Goal: Task Accomplishment & Management: Manage account settings

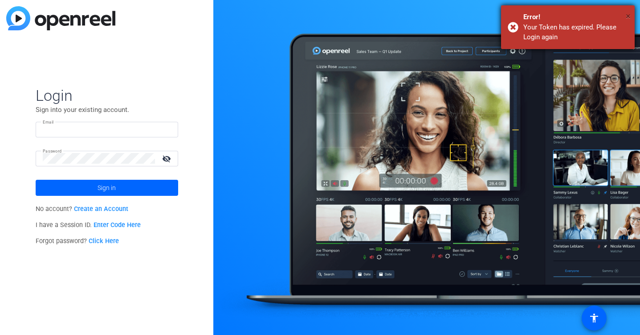
type input "[EMAIL_ADDRESS][DOMAIN_NAME]"
click at [629, 18] on span "×" at bounding box center [628, 16] width 5 height 11
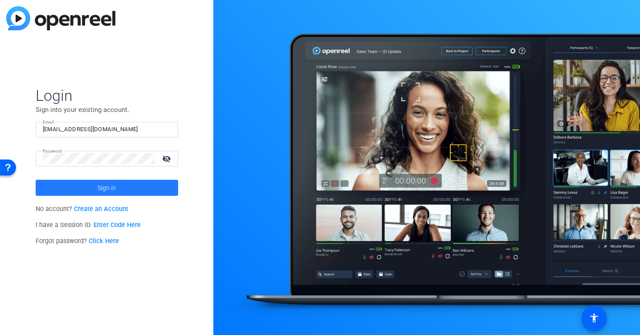
click at [93, 188] on span at bounding box center [107, 187] width 143 height 21
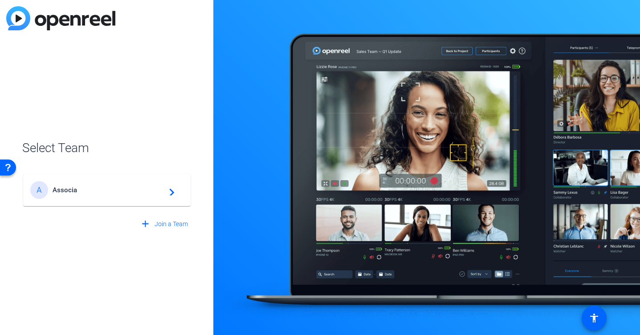
click at [93, 188] on span "Associa" at bounding box center [108, 190] width 111 height 8
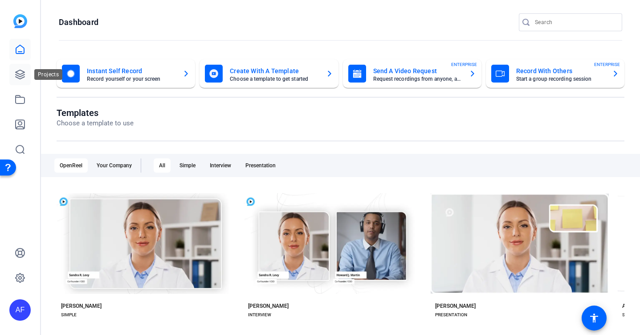
click at [17, 73] on icon at bounding box center [20, 74] width 9 height 9
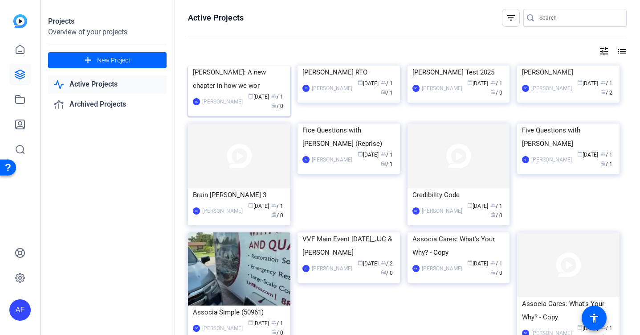
click at [223, 65] on img at bounding box center [239, 65] width 102 height 0
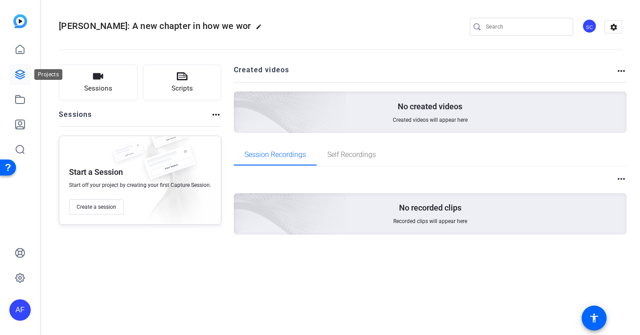
click at [22, 73] on icon at bounding box center [20, 74] width 11 height 11
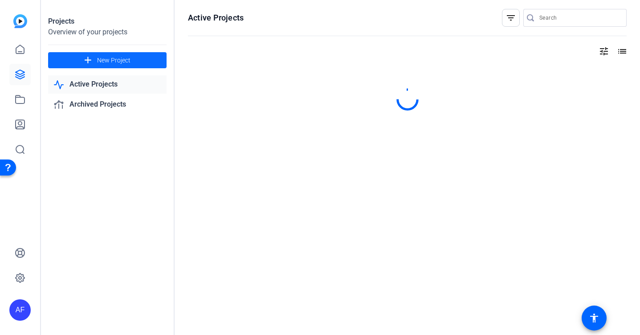
click at [119, 61] on span "New Project" at bounding box center [113, 60] width 33 height 9
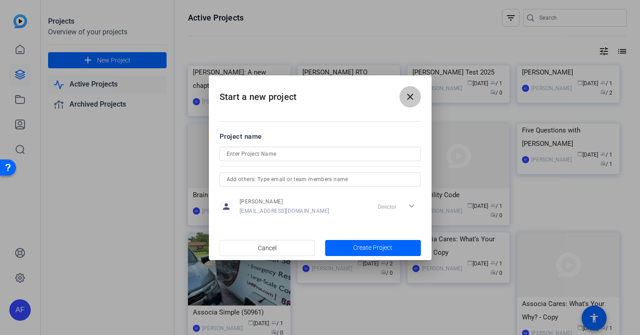
click at [416, 90] on span at bounding box center [410, 96] width 21 height 21
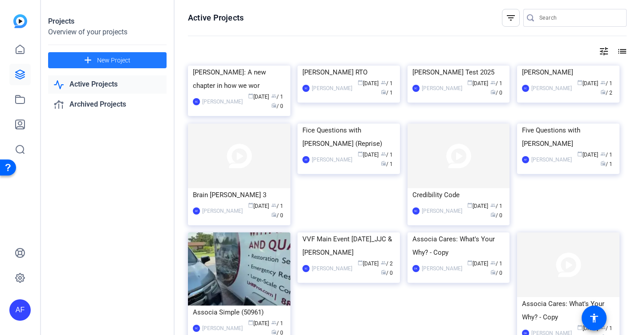
click at [102, 59] on span "New Project" at bounding box center [113, 60] width 33 height 9
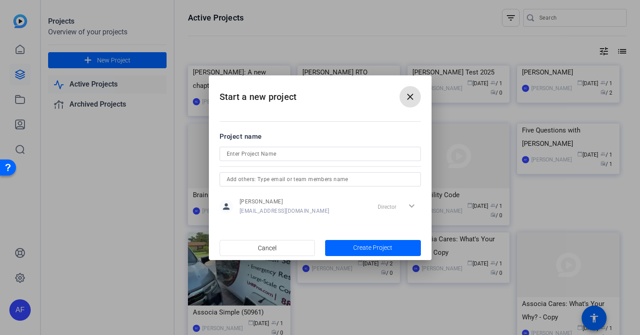
click at [273, 155] on input at bounding box center [320, 153] width 187 height 11
type input "[PERSON_NAME] and [PERSON_NAME]"
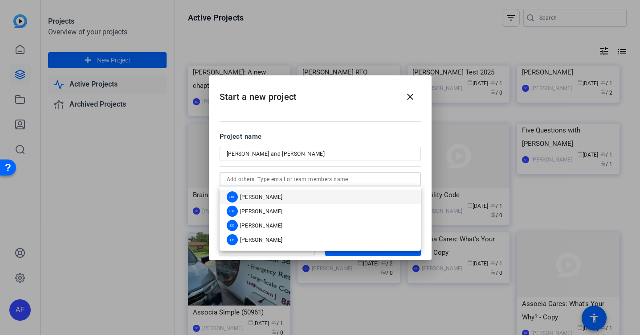
click at [263, 181] on input "text" at bounding box center [320, 179] width 187 height 11
click at [263, 175] on input "text" at bounding box center [320, 179] width 187 height 11
click at [265, 221] on div "SC [PERSON_NAME]" at bounding box center [255, 225] width 56 height 11
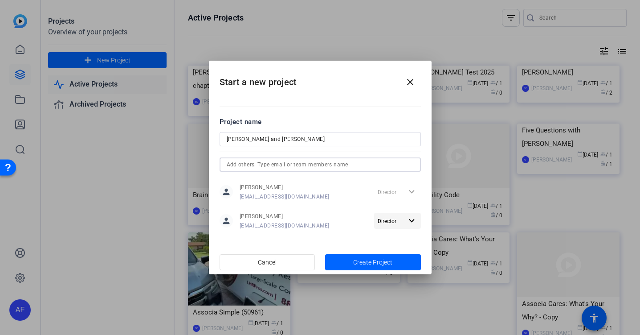
click at [395, 221] on span "Director" at bounding box center [387, 221] width 19 height 6
click at [396, 208] on div at bounding box center [320, 167] width 640 height 335
click at [398, 220] on span "Director" at bounding box center [390, 220] width 25 height 11
click at [349, 207] on div at bounding box center [320, 167] width 640 height 335
click at [275, 260] on span "Cancel" at bounding box center [267, 261] width 19 height 17
